Goal: Task Accomplishment & Management: Complete application form

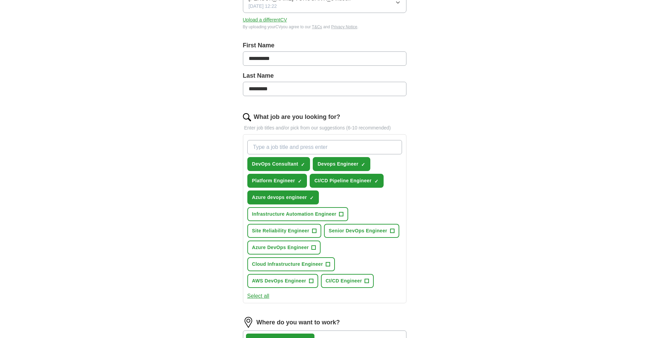
scroll to position [177, 0]
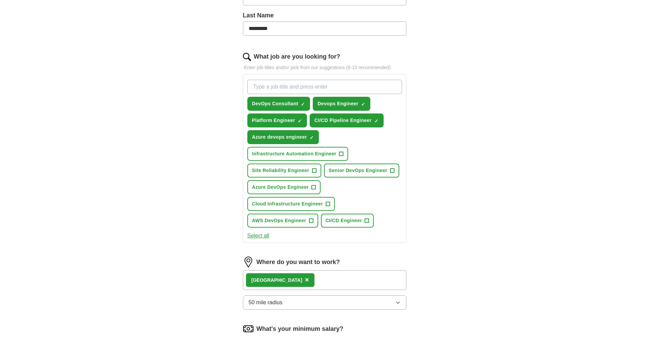
drag, startPoint x: 293, startPoint y: 277, endPoint x: 316, endPoint y: 279, distance: 22.9
click at [293, 277] on div "London ×" at bounding box center [324, 280] width 163 height 20
click at [351, 280] on div "London ×" at bounding box center [324, 280] width 163 height 20
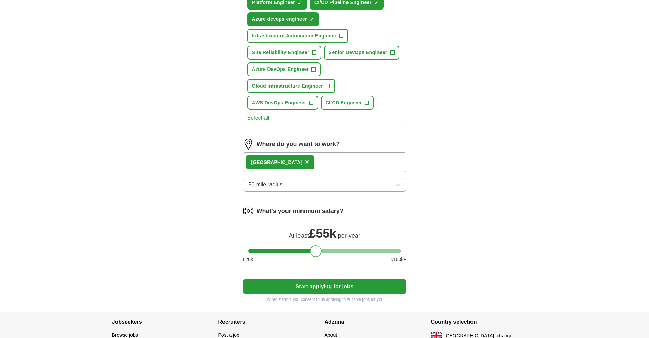
scroll to position [288, 0]
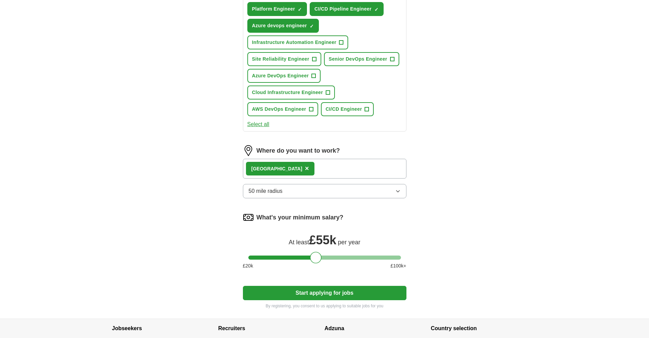
drag, startPoint x: 308, startPoint y: 166, endPoint x: 330, endPoint y: 172, distance: 22.7
click at [308, 166] on div "London ×" at bounding box center [324, 169] width 163 height 20
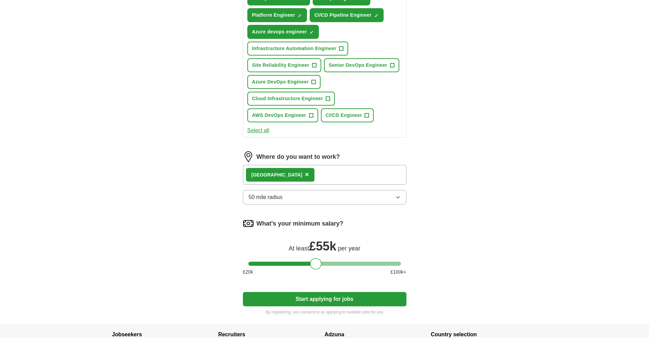
scroll to position [272, 0]
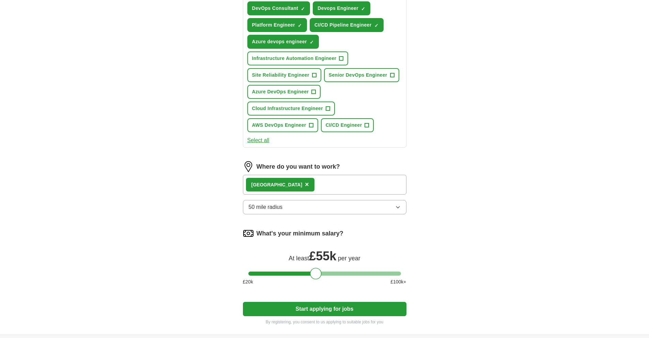
click at [256, 142] on button "Select all" at bounding box center [258, 140] width 22 height 8
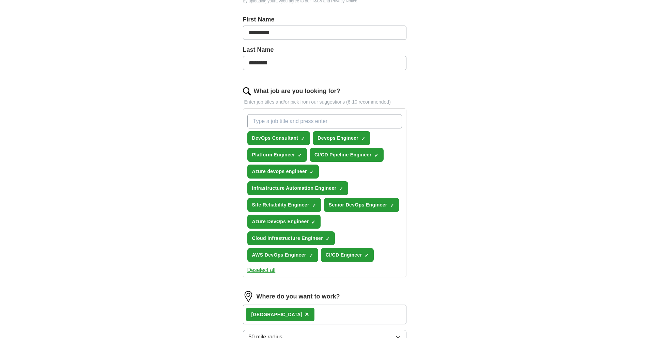
scroll to position [82, 0]
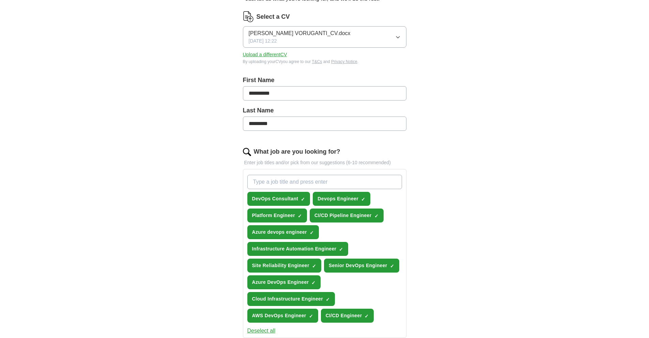
click at [289, 181] on input "What job are you looking for?" at bounding box center [324, 182] width 155 height 14
type input "a"
click at [510, 240] on div "**********" at bounding box center [325, 236] width 436 height 594
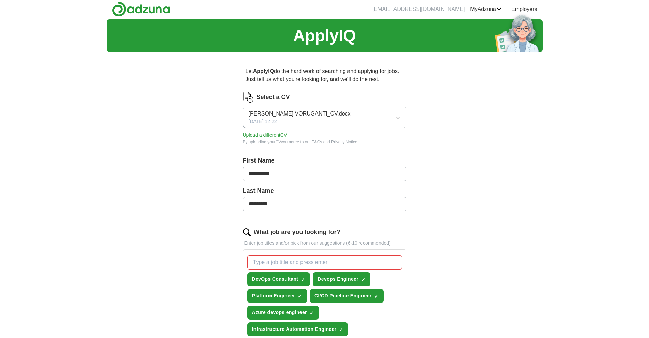
scroll to position [0, 0]
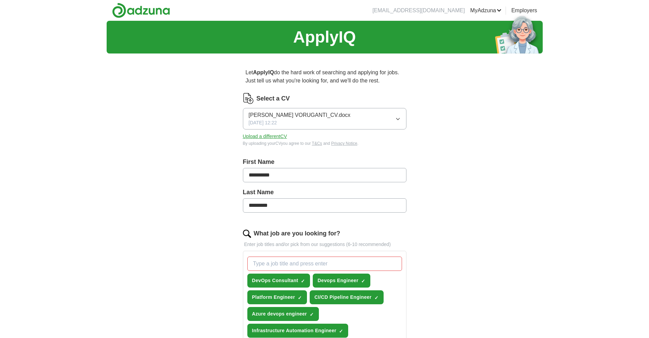
click at [397, 119] on icon "button" at bounding box center [397, 119] width 3 height 2
click at [497, 209] on div "**********" at bounding box center [325, 318] width 436 height 594
drag, startPoint x: 257, startPoint y: 135, endPoint x: 262, endPoint y: 137, distance: 5.3
click at [257, 135] on button "Upload a different CV" at bounding box center [265, 136] width 44 height 7
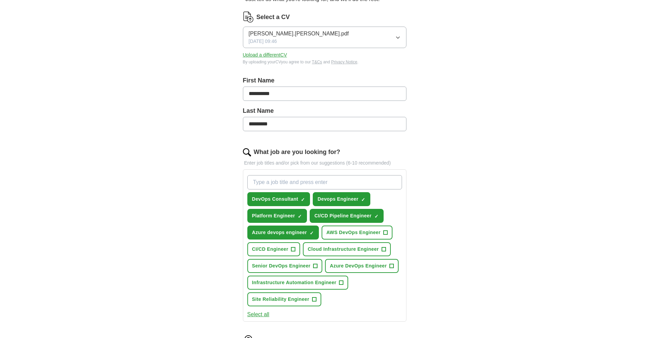
scroll to position [82, 0]
click at [258, 313] on button "Select all" at bounding box center [258, 313] width 22 height 8
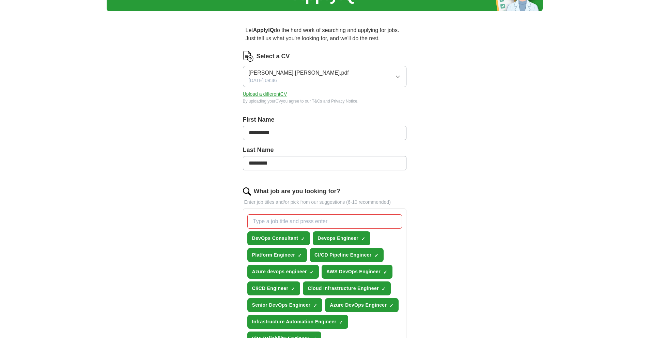
scroll to position [0, 0]
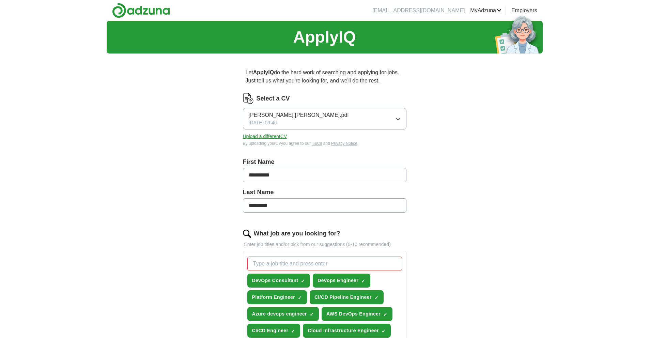
click at [399, 118] on icon "button" at bounding box center [397, 118] width 5 height 5
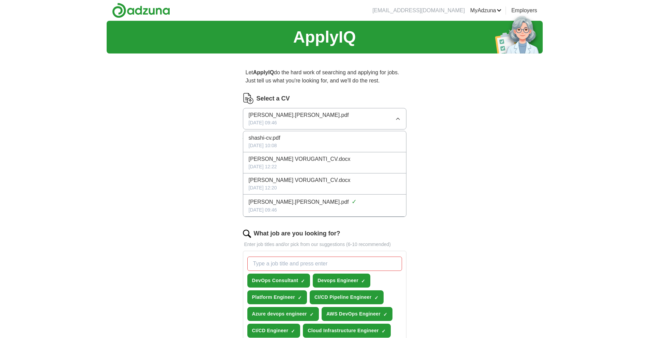
scroll to position [15, 0]
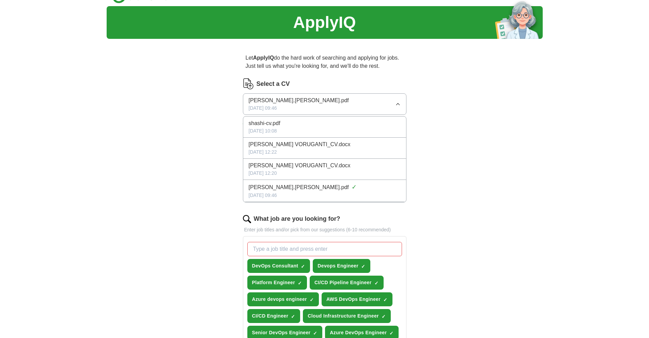
click at [399, 101] on icon "button" at bounding box center [397, 103] width 5 height 5
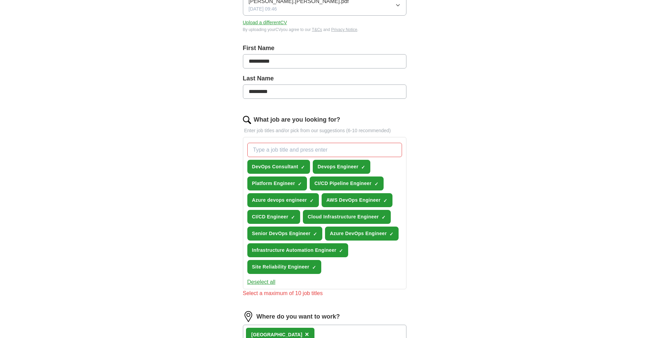
scroll to position [116, 0]
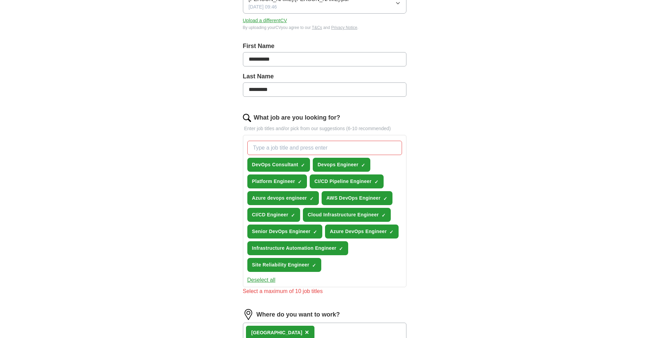
click at [297, 145] on input "What job are you looking for?" at bounding box center [324, 148] width 155 height 14
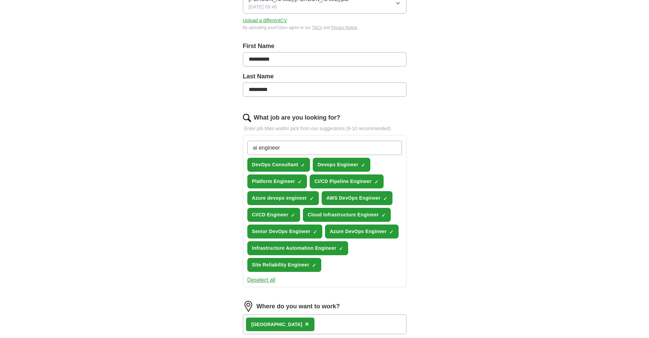
type input "ai engineer"
click at [458, 157] on div "**********" at bounding box center [325, 189] width 436 height 569
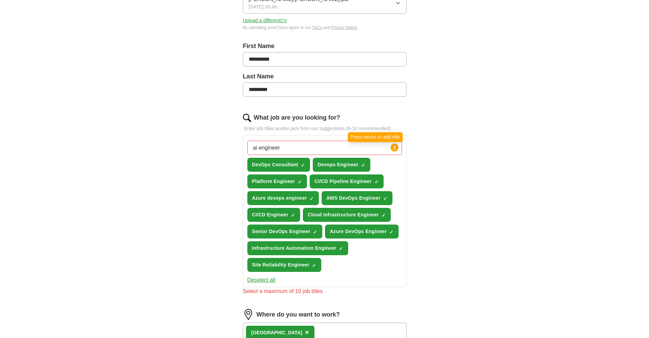
click at [396, 149] on circle at bounding box center [394, 147] width 8 height 8
drag, startPoint x: 282, startPoint y: 148, endPoint x: 243, endPoint y: 147, distance: 39.2
click at [243, 147] on div "ai engineer Press return to add title DevOps Consultant ✓ × Devops Engineer ✓ ×…" at bounding box center [324, 211] width 163 height 152
click at [508, 222] on div "**********" at bounding box center [325, 193] width 436 height 577
